Goal: Task Accomplishment & Management: Complete application form

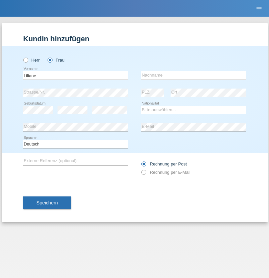
type input "Liliane"
click at [194, 75] on input "text" at bounding box center [193, 75] width 105 height 8
type input "Beyler"
select select "TN"
select select "C"
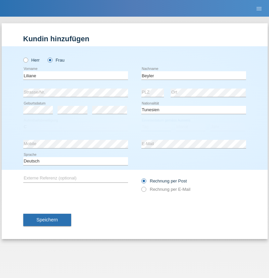
select select "16"
select select "03"
select select "2001"
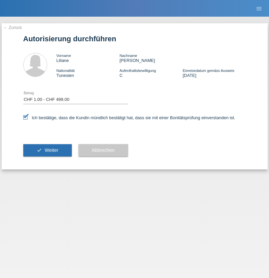
select select "1"
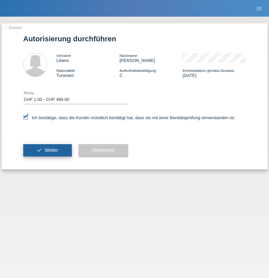
click at [47, 150] on span "Weiter" at bounding box center [52, 149] width 14 height 5
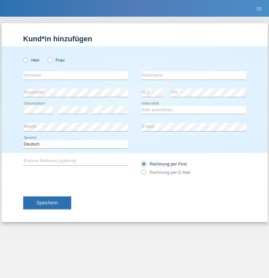
radio input "true"
click at [76, 75] on input "text" at bounding box center [75, 75] width 105 height 8
type input "Nico"
click at [194, 75] on input "text" at bounding box center [193, 75] width 105 height 8
type input "Marcec"
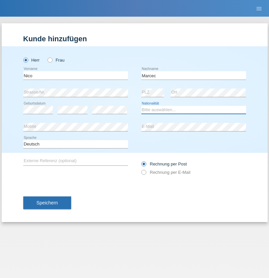
select select "SI"
select select "C"
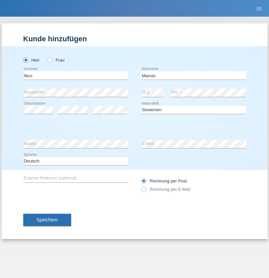
select select "02"
select select "07"
select select "2004"
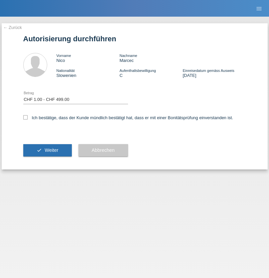
select select "1"
checkbox input "true"
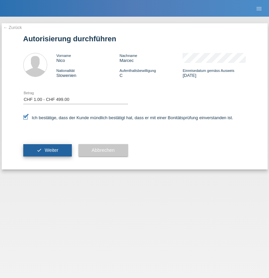
click at [47, 150] on span "Weiter" at bounding box center [52, 149] width 14 height 5
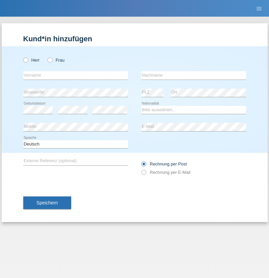
radio input "true"
click at [76, 75] on input "text" at bounding box center [75, 75] width 105 height 8
type input "Rakiye"
click at [194, 75] on input "text" at bounding box center [193, 75] width 105 height 8
type input "Demir"
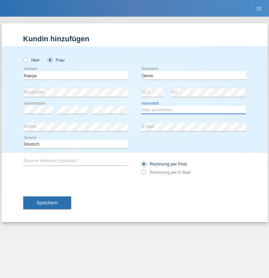
select select "TR"
select select "C"
select select "18"
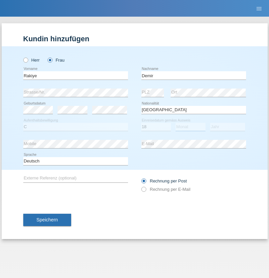
select select "06"
select select "2018"
